Goal: Information Seeking & Learning: Learn about a topic

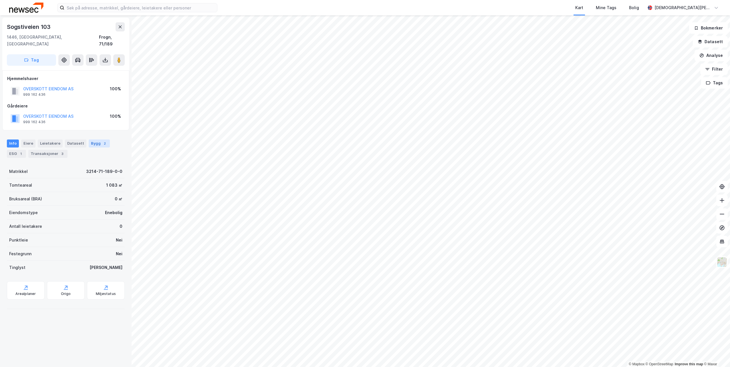
click at [90, 140] on div "Bygg 2" at bounding box center [99, 144] width 21 height 8
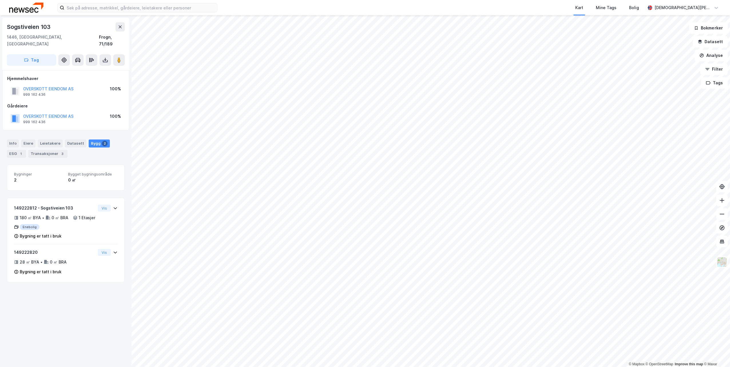
click at [536, 367] on html "Kart Mine Tags Bolig [PERSON_NAME] © Mapbox © OpenStreetMap Improve this map © …" at bounding box center [365, 183] width 730 height 367
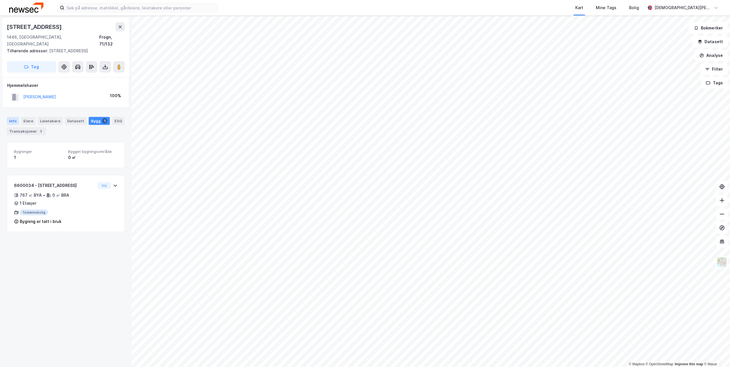
click at [14, 117] on div "Info" at bounding box center [13, 121] width 12 height 8
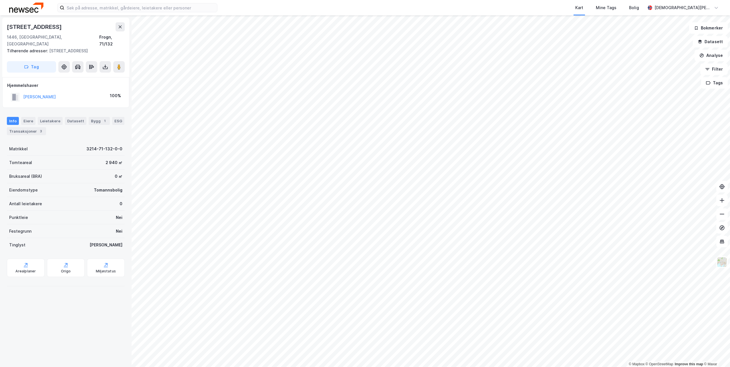
click at [511, 7] on div "Kart Mine Tags Bolig [PERSON_NAME] © Mapbox © OpenStreetMap Improve this map © …" at bounding box center [365, 183] width 730 height 367
click at [30, 117] on div "Eiere" at bounding box center [28, 121] width 14 height 8
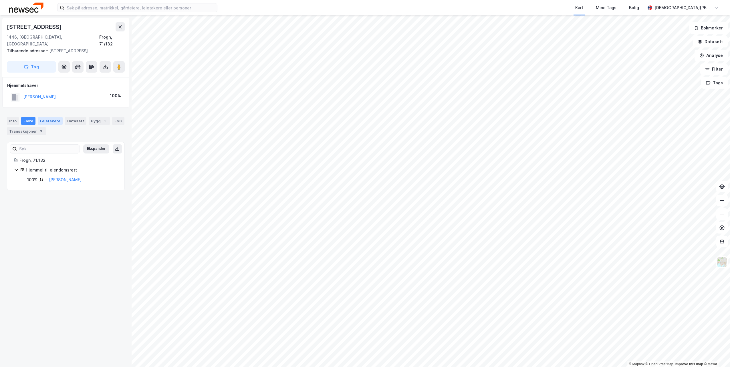
click at [47, 117] on div "Leietakere" at bounding box center [50, 121] width 25 height 8
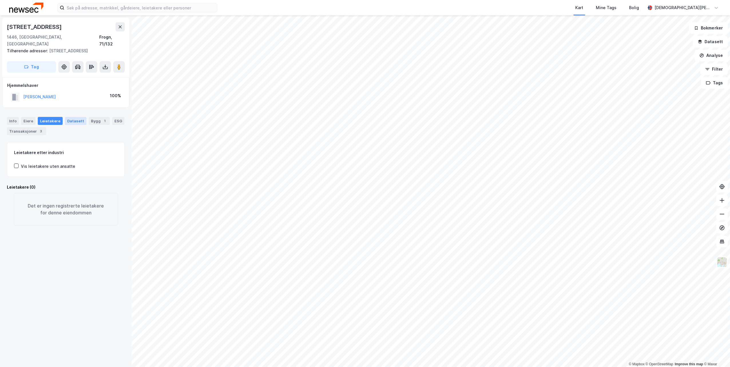
click at [69, 117] on div "Datasett" at bounding box center [75, 121] width 21 height 8
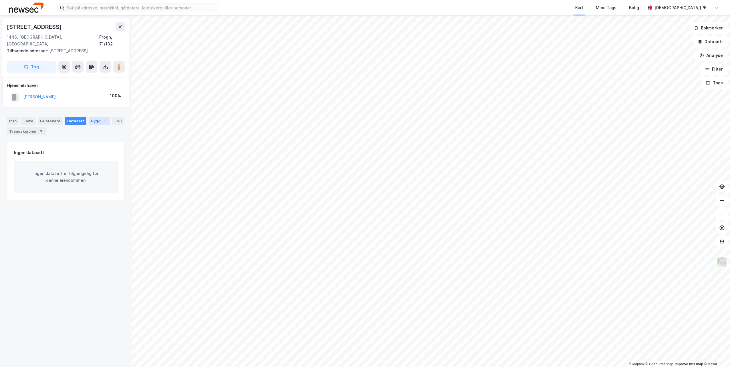
click at [89, 117] on div "Bygg 1" at bounding box center [99, 121] width 21 height 8
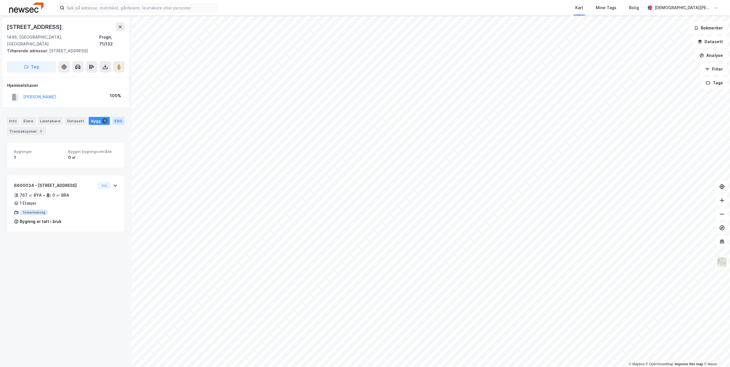
click at [112, 117] on div "ESG" at bounding box center [118, 121] width 12 height 8
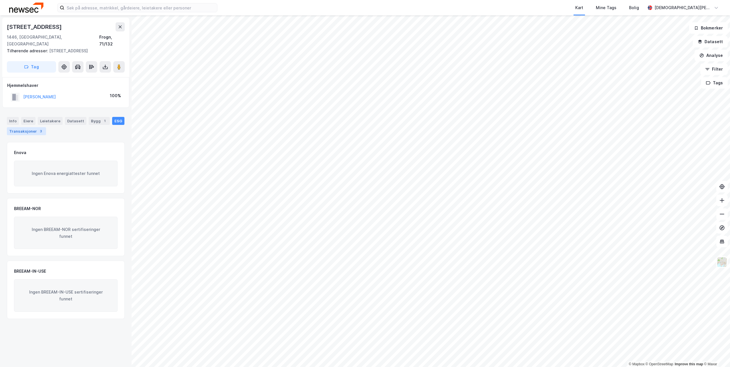
click at [29, 127] on div "Transaksjoner 3" at bounding box center [26, 131] width 39 height 8
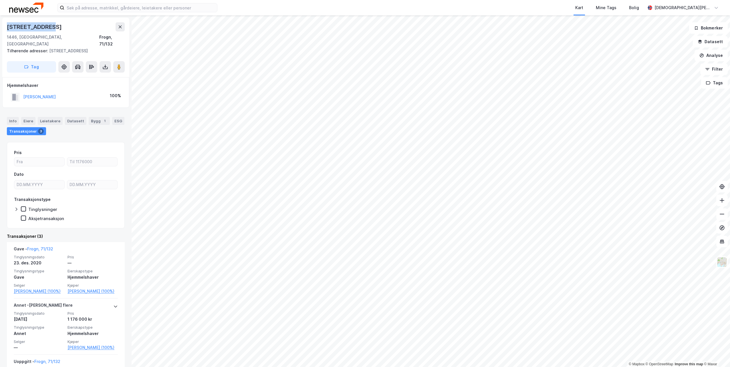
drag, startPoint x: 53, startPoint y: 26, endPoint x: 3, endPoint y: 27, distance: 50.6
click at [3, 27] on div "[STREET_ADDRESS] Tilhørende adresser: [STREET_ADDRESS] Tag" at bounding box center [65, 47] width 127 height 59
copy div "[STREET_ADDRESS]"
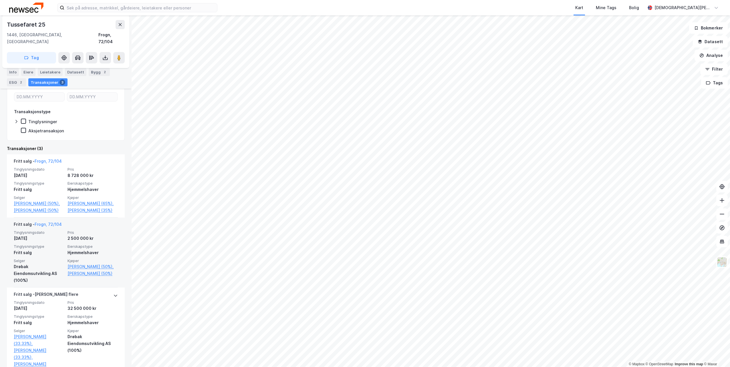
scroll to position [96, 0]
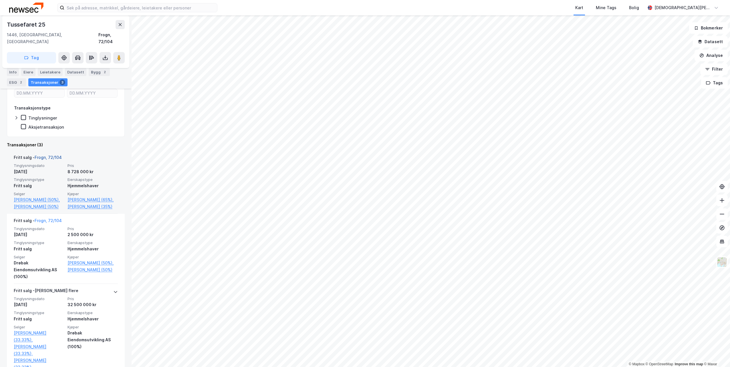
click at [50, 155] on link "Frogn, 72/104" at bounding box center [48, 157] width 27 height 5
click at [54, 155] on link "Frogn, 72/104" at bounding box center [48, 157] width 27 height 5
click at [19, 85] on div "2" at bounding box center [21, 82] width 6 height 6
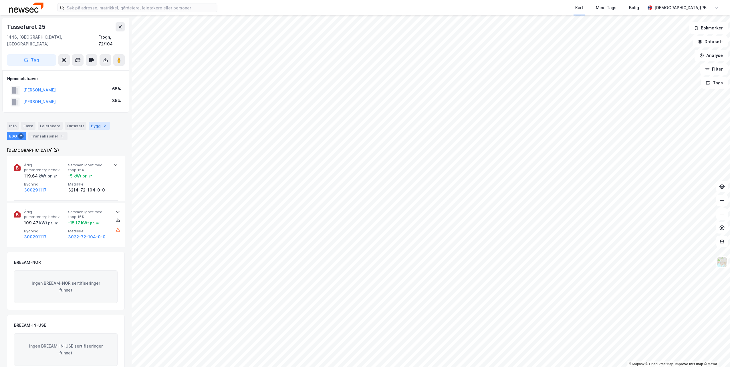
click at [93, 122] on div "Bygg 2" at bounding box center [99, 126] width 21 height 8
